Goal: Transaction & Acquisition: Purchase product/service

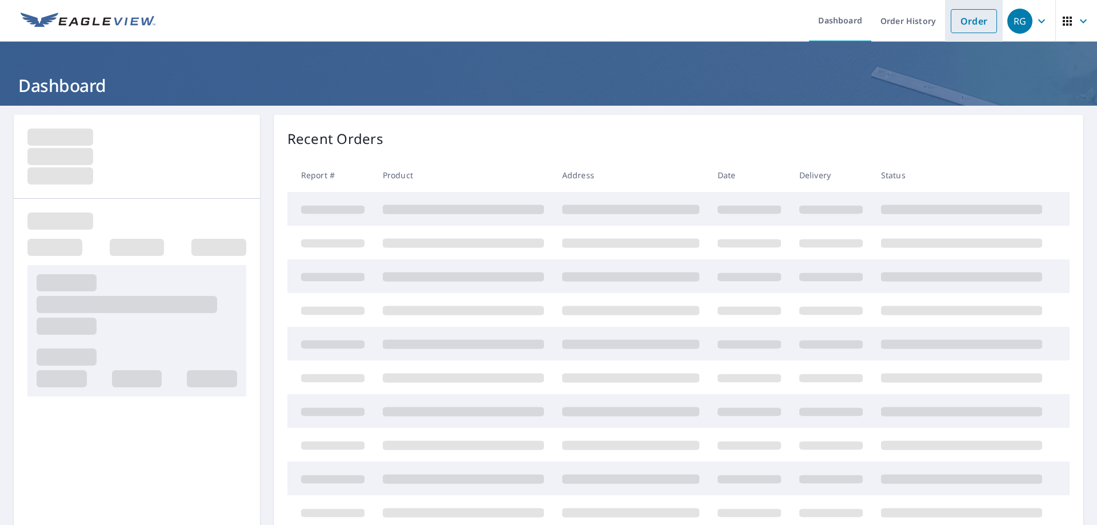
click at [971, 22] on link "Order" at bounding box center [974, 21] width 46 height 24
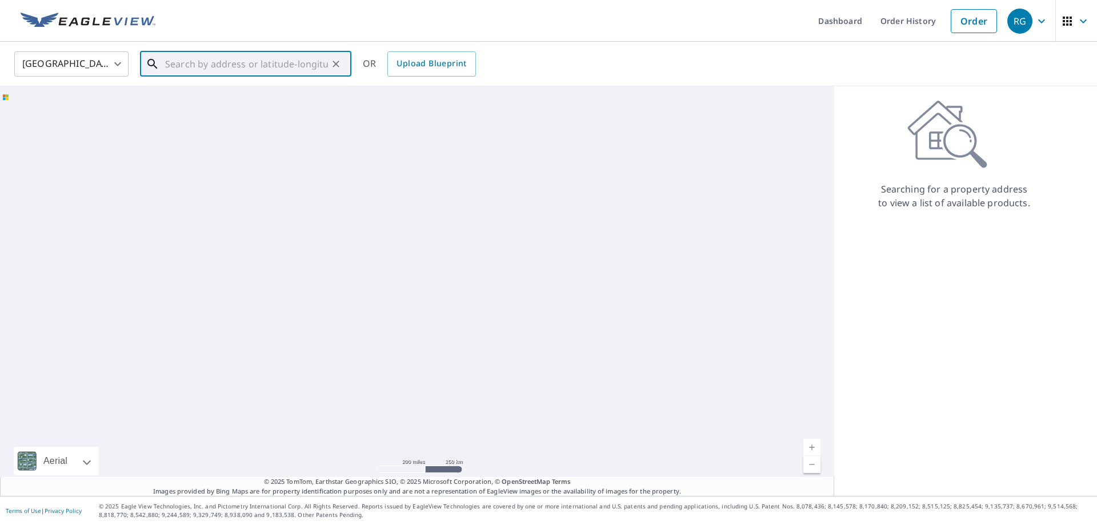
click at [283, 66] on input "text" at bounding box center [246, 64] width 163 height 32
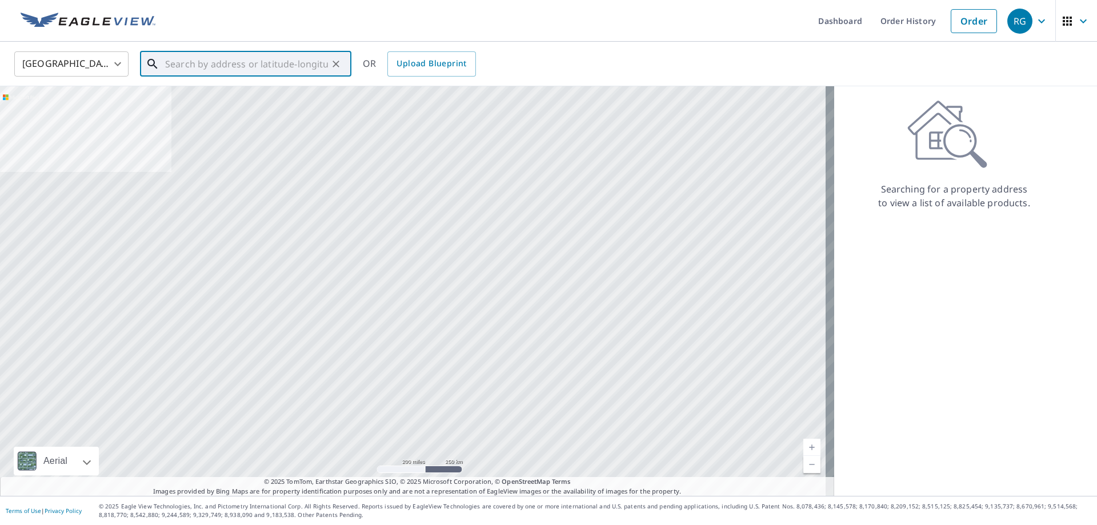
paste input "[STREET_ADDRESS]"
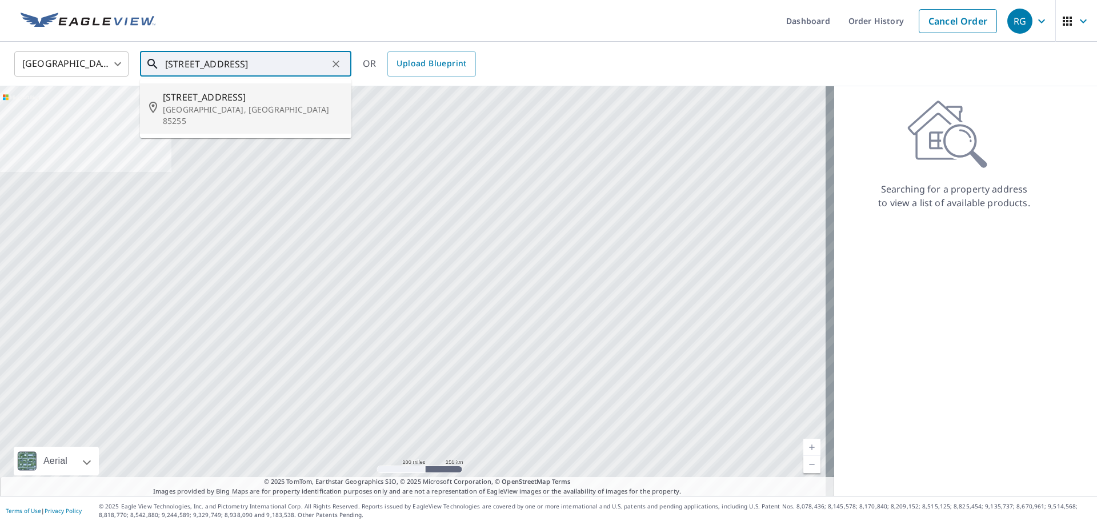
click at [281, 108] on p "[GEOGRAPHIC_DATA], [GEOGRAPHIC_DATA] 85255" at bounding box center [252, 115] width 179 height 23
type input "[STREET_ADDRESS]"
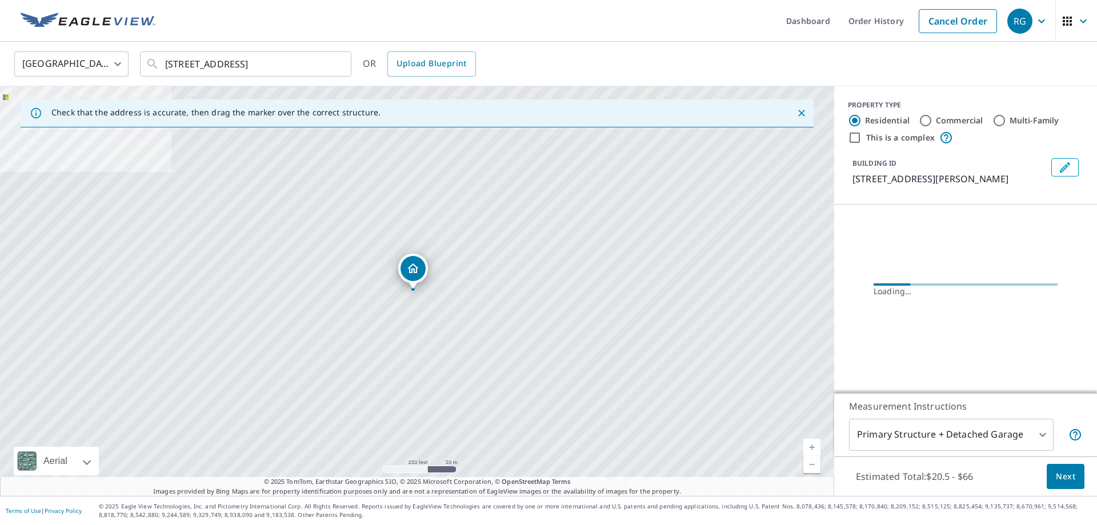
scroll to position [0, 0]
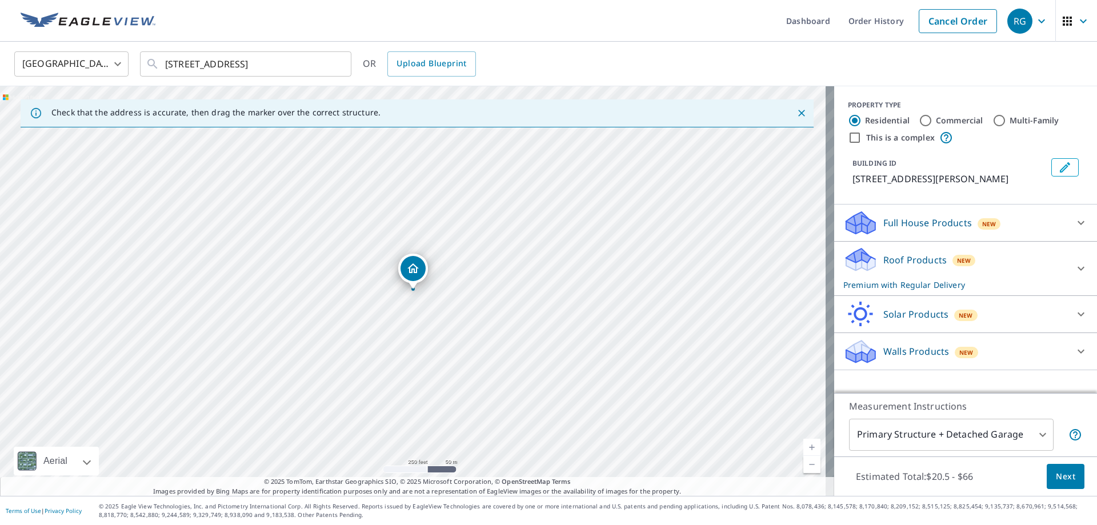
click at [1059, 470] on span "Next" at bounding box center [1065, 477] width 19 height 14
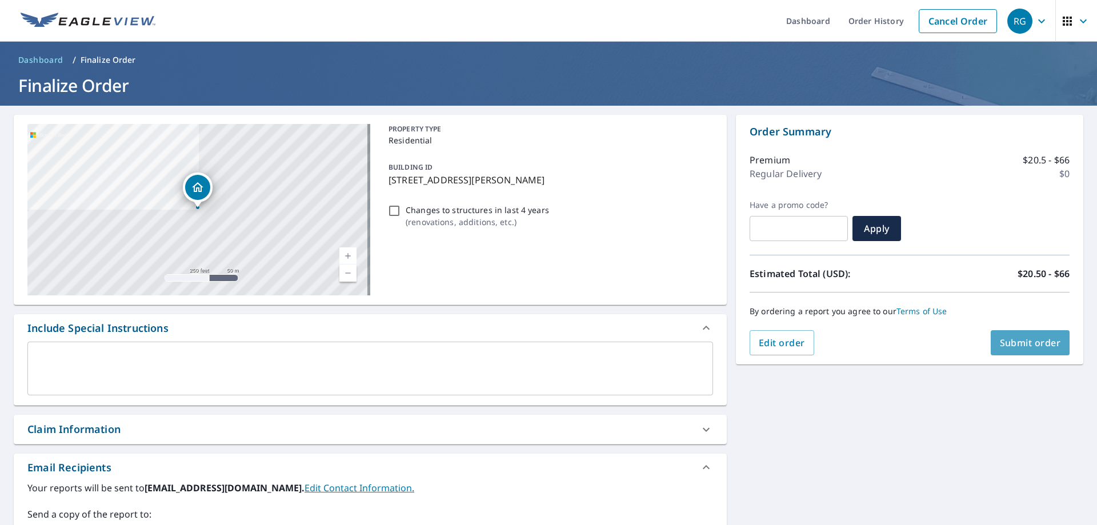
click at [1020, 337] on span "Submit order" at bounding box center [1030, 343] width 61 height 13
